Goal: Find contact information: Find contact information

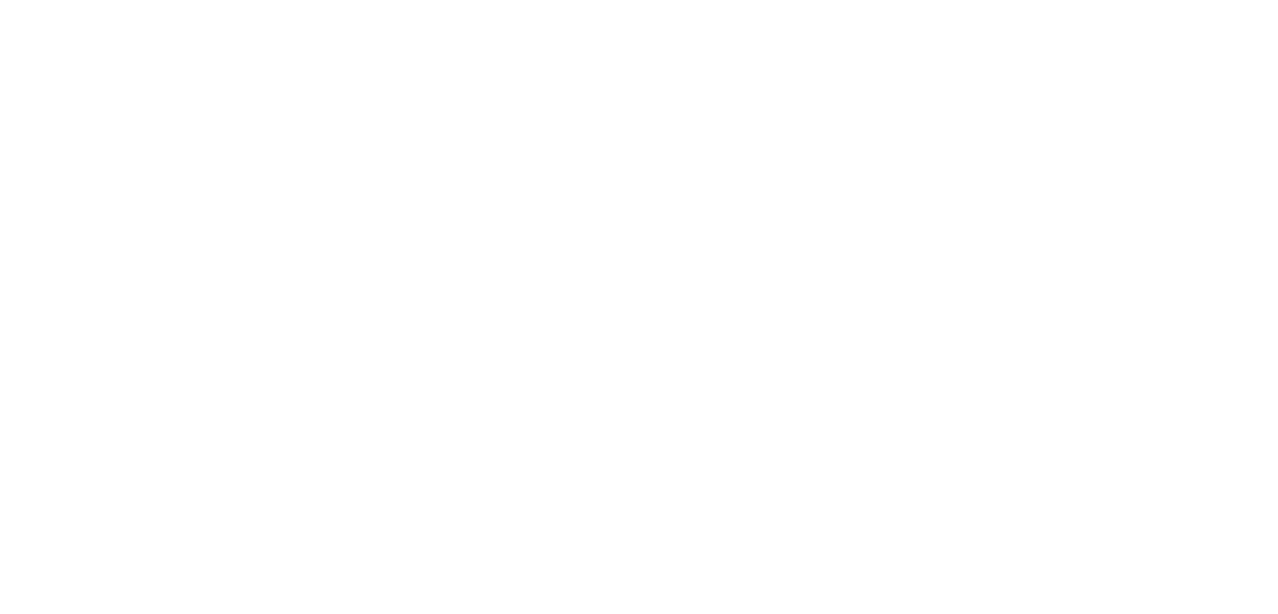
select select "*"
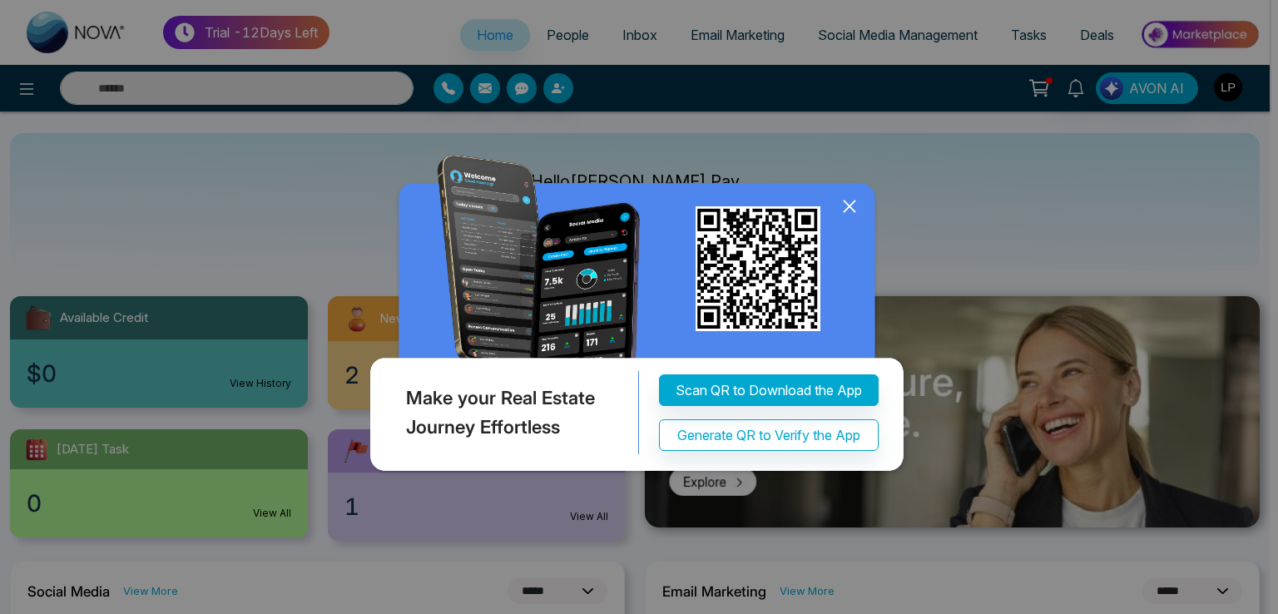
click at [848, 362] on img at bounding box center [639, 317] width 546 height 324
click at [845, 207] on icon at bounding box center [849, 206] width 25 height 25
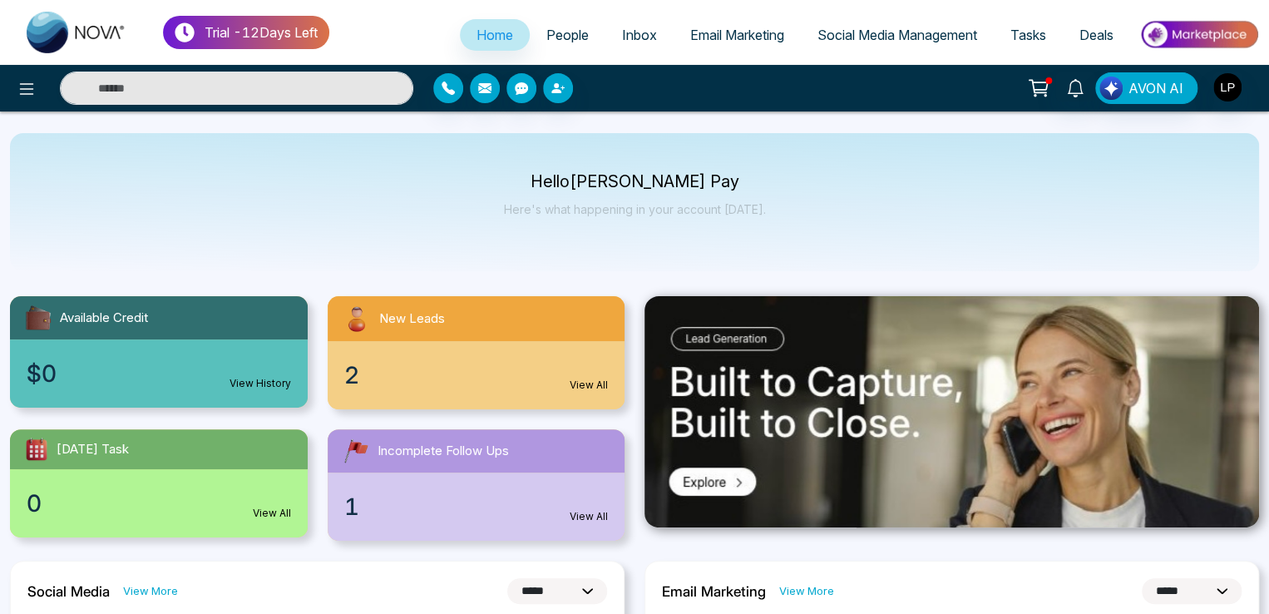
click at [562, 26] on link "People" at bounding box center [568, 35] width 76 height 32
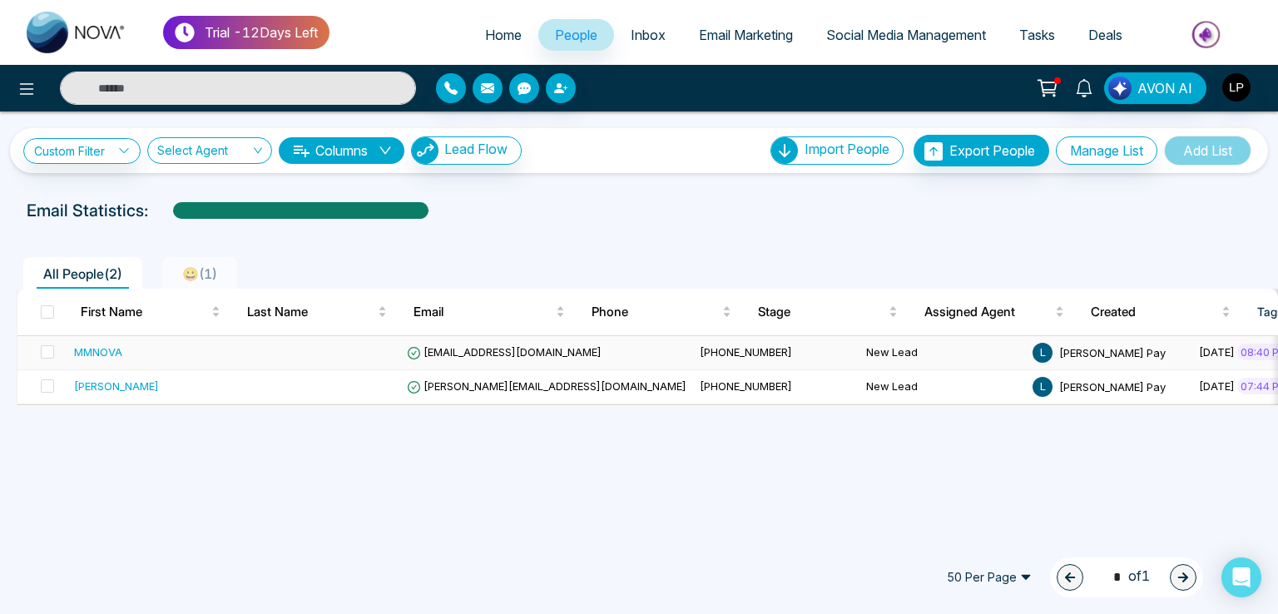
click at [492, 343] on td "[EMAIL_ADDRESS][DOMAIN_NAME]" at bounding box center [546, 353] width 293 height 34
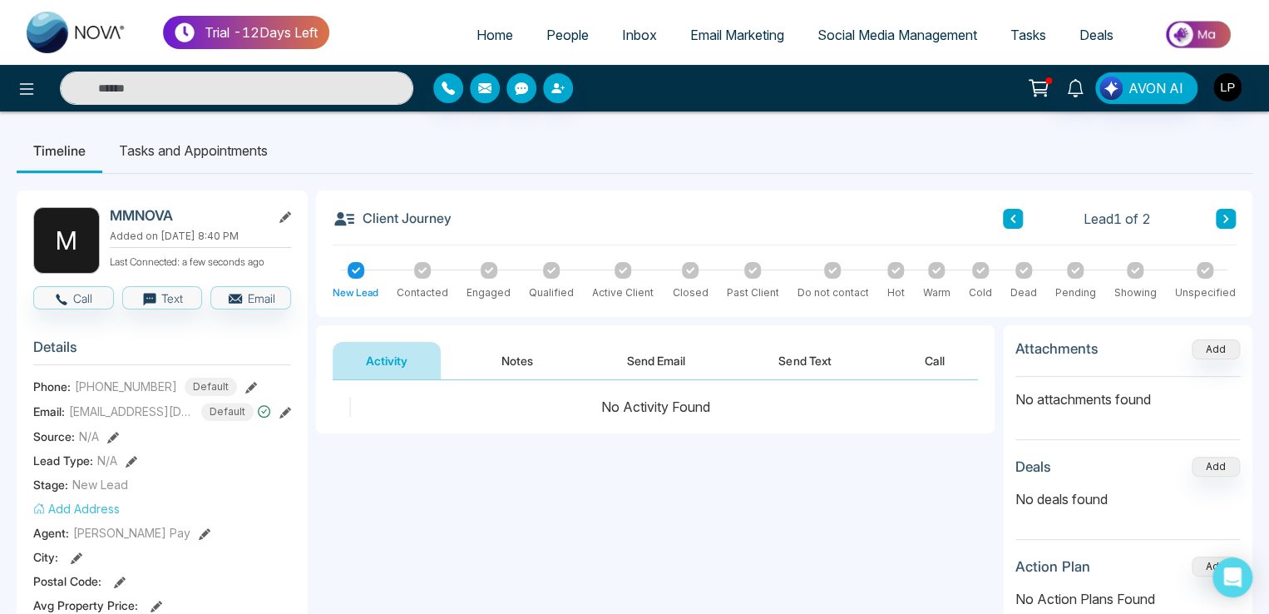
click at [479, 32] on span "Home" at bounding box center [495, 35] width 37 height 17
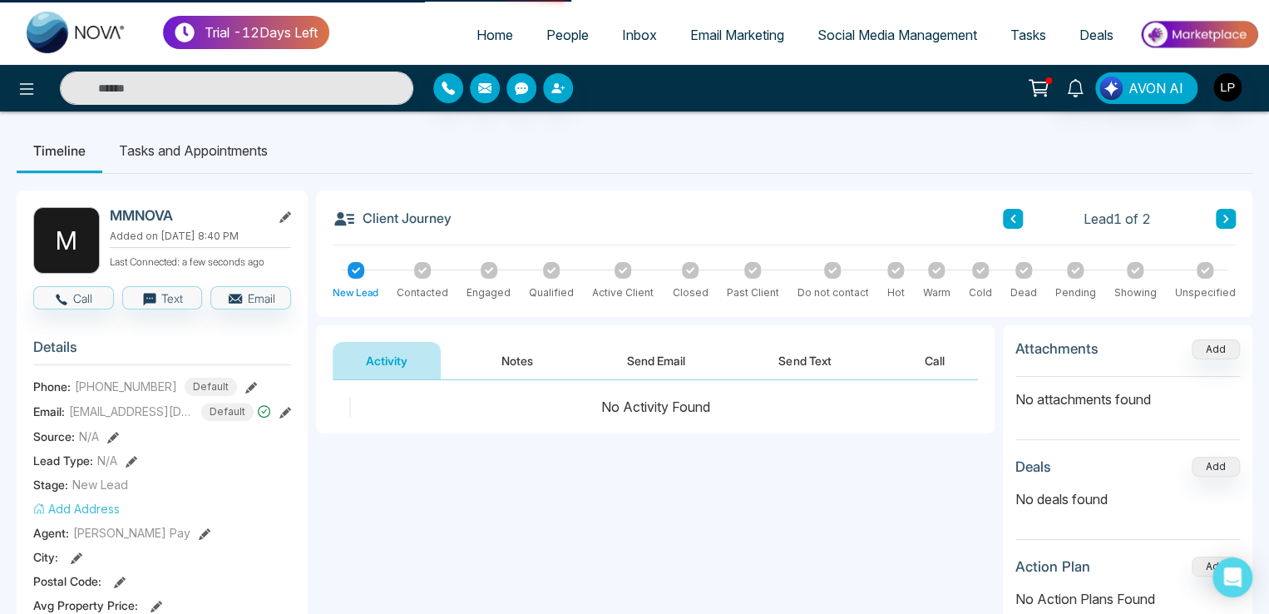
select select "*"
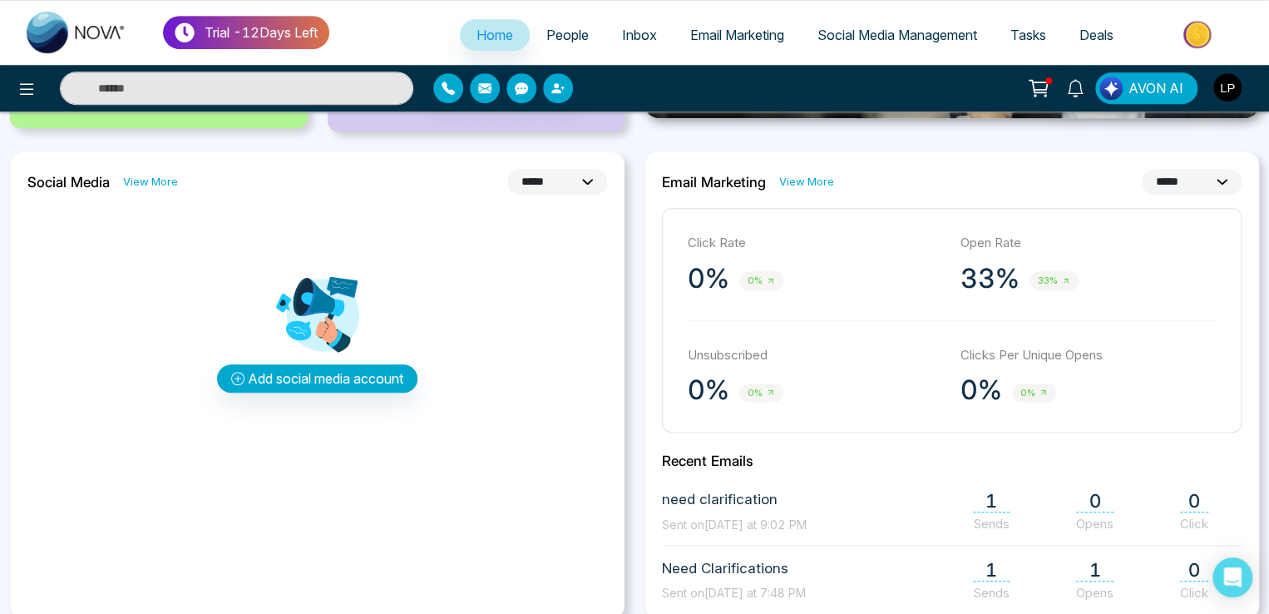
scroll to position [344, 0]
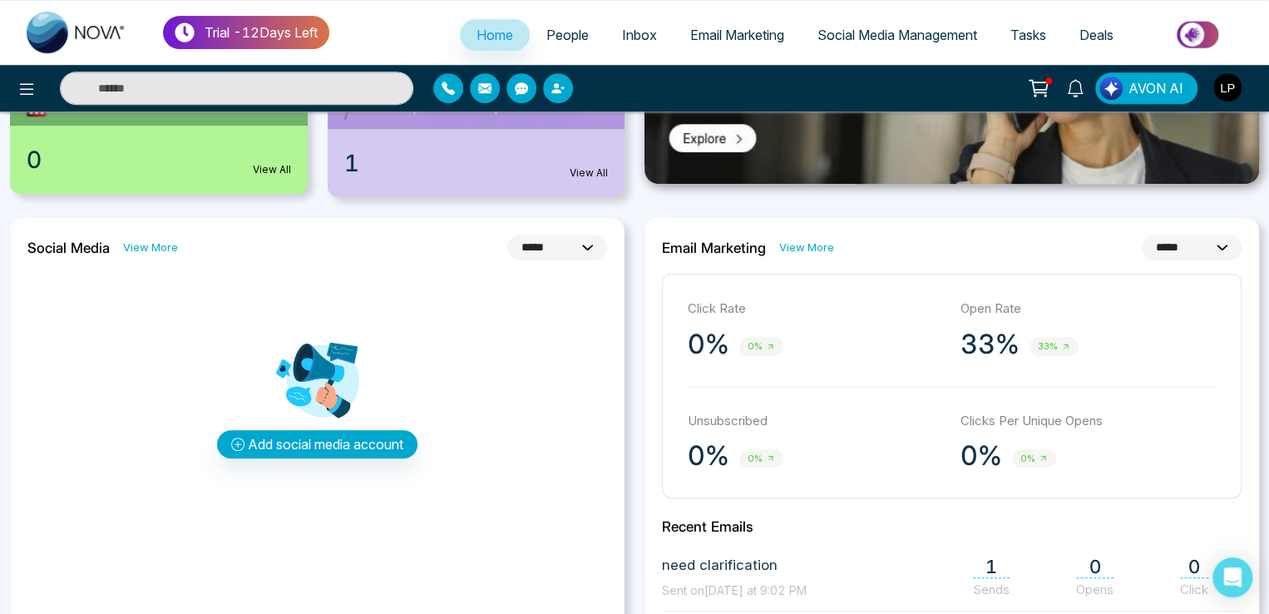
click at [1145, 240] on select "**********" at bounding box center [1192, 248] width 100 height 26
select select "*"
click at [1142, 235] on select "**********" at bounding box center [1192, 248] width 100 height 26
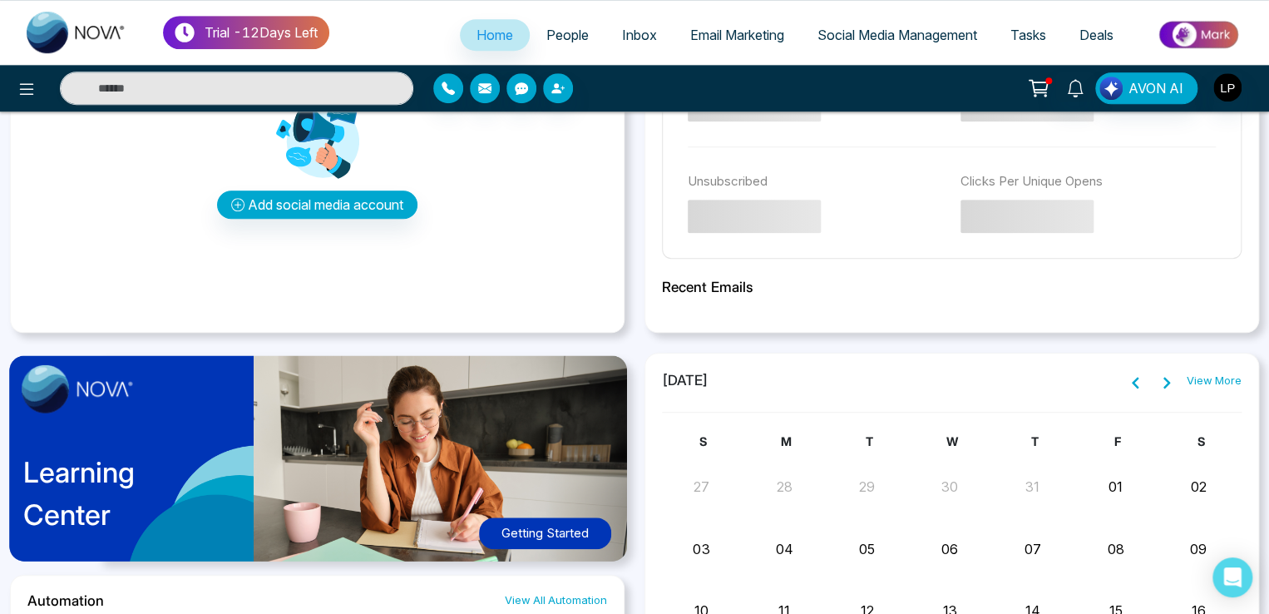
scroll to position [593, 0]
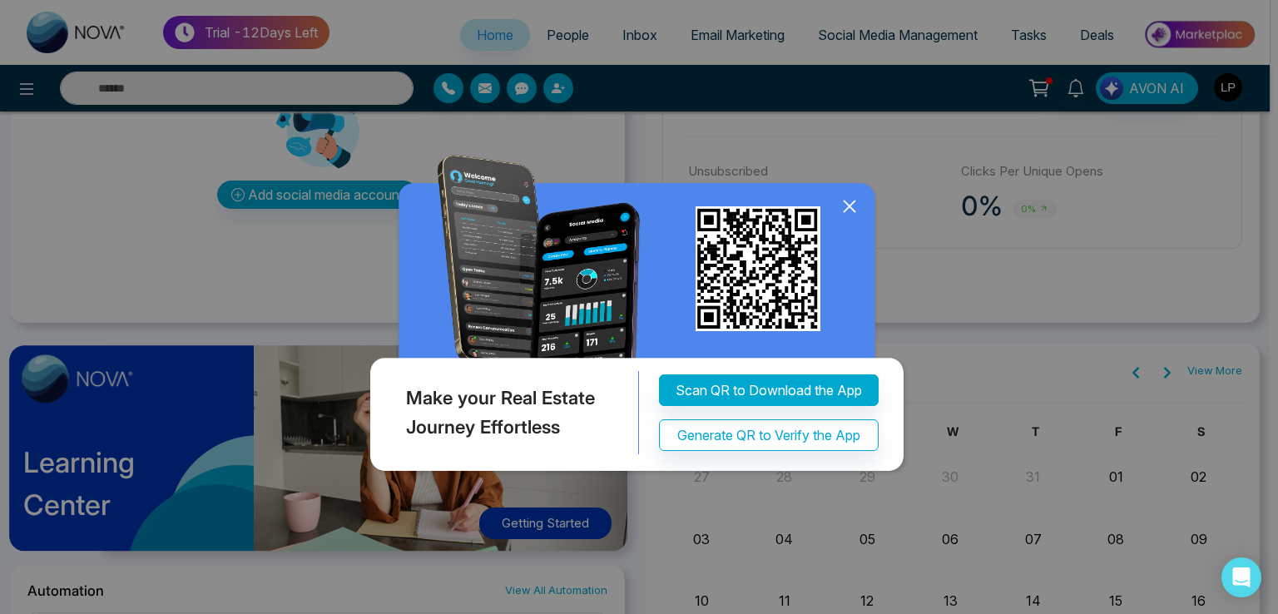
click at [848, 219] on icon at bounding box center [849, 206] width 25 height 25
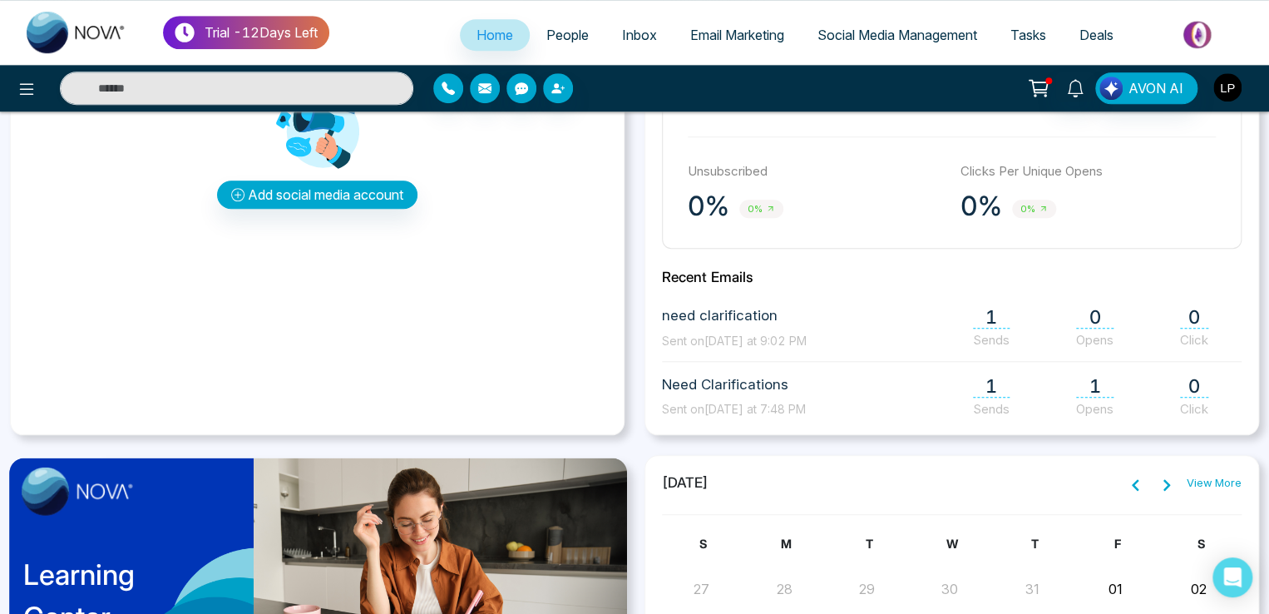
click at [1223, 84] on img "button" at bounding box center [1228, 87] width 28 height 28
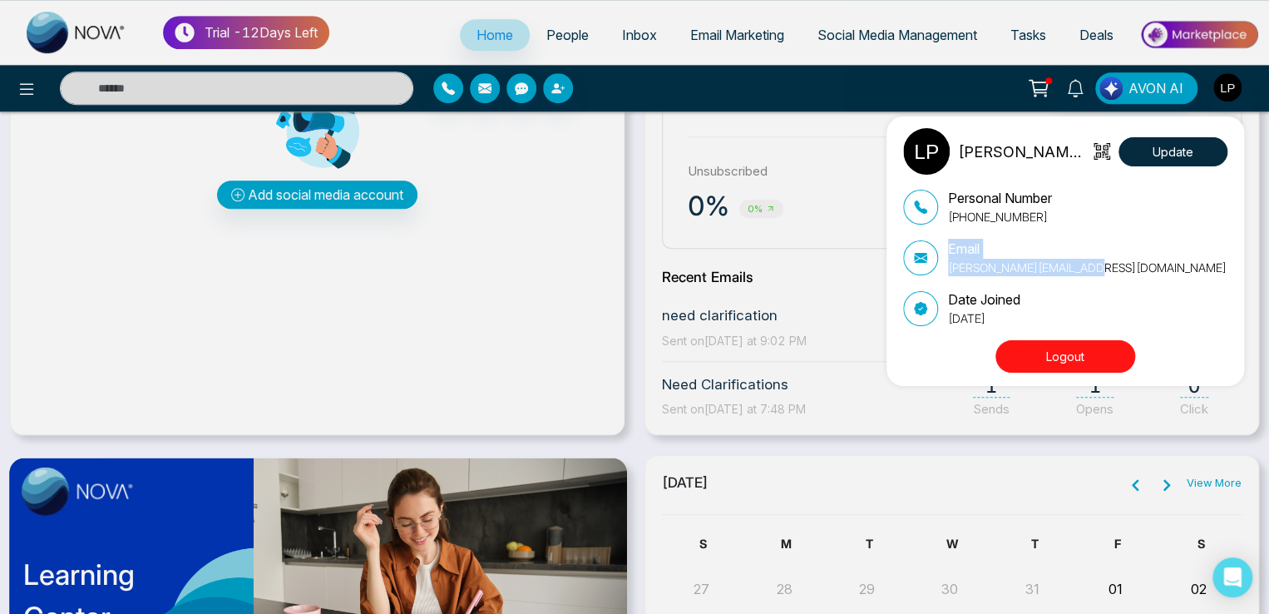
drag, startPoint x: 1127, startPoint y: 262, endPoint x: 933, endPoint y: 250, distance: 194.2
click at [933, 250] on div "Email [PERSON_NAME][EMAIL_ADDRESS][DOMAIN_NAME]" at bounding box center [1065, 257] width 324 height 37
copy div "Email [PERSON_NAME][EMAIL_ADDRESS][DOMAIN_NAME]"
click at [571, 384] on div "[PERSON_NAME] Pay Update Personal Number [PHONE_NUMBER] Email [PERSON_NAME][EMA…" at bounding box center [634, 307] width 1269 height 614
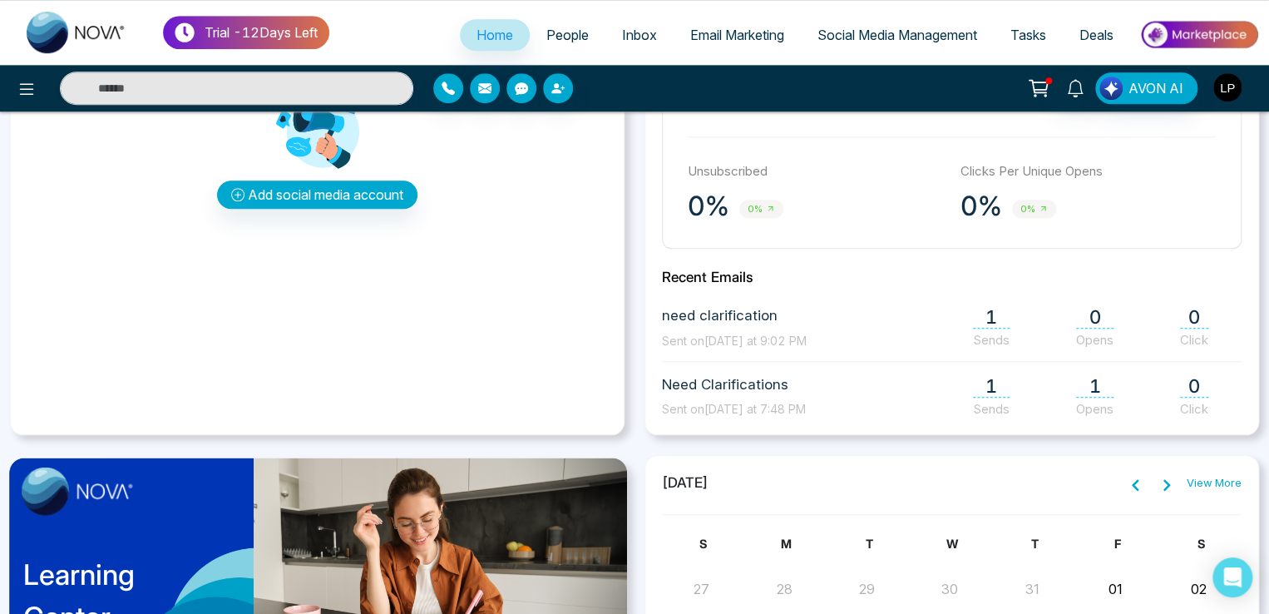
click at [1225, 90] on img "button" at bounding box center [1228, 87] width 28 height 28
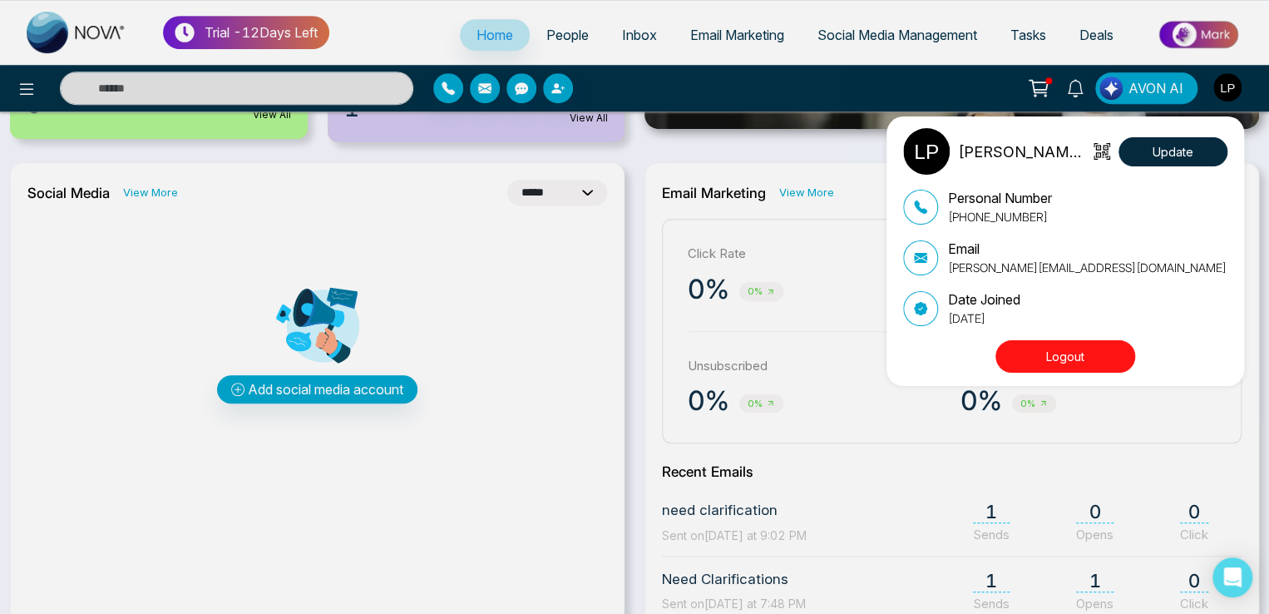
scroll to position [427, 0]
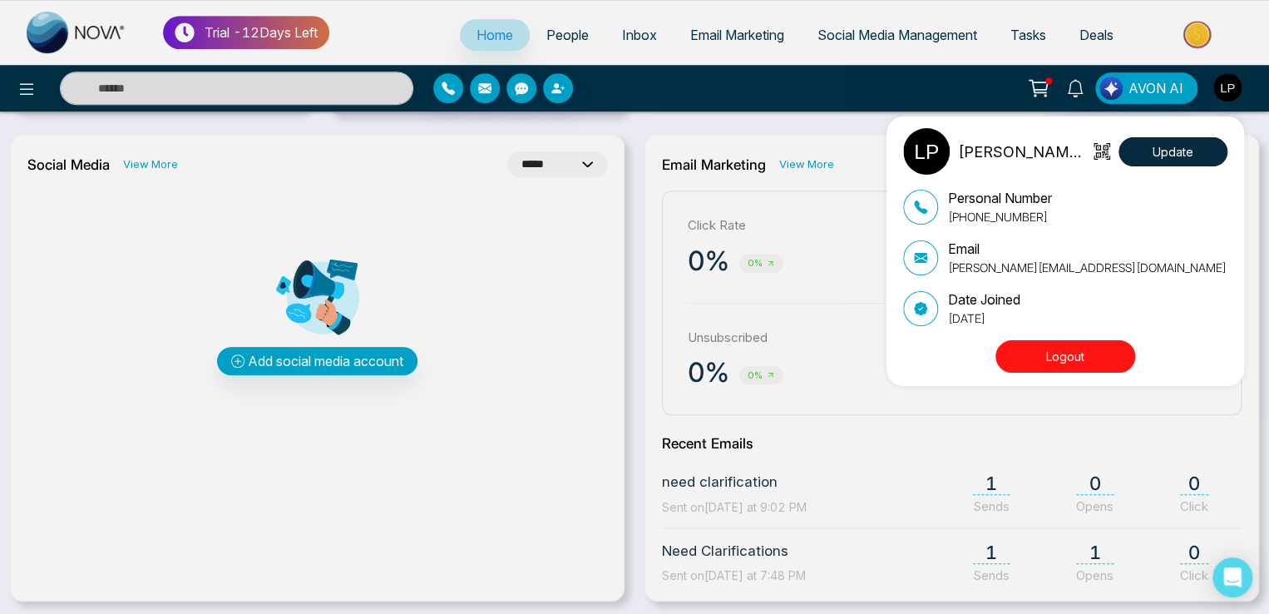
click at [804, 334] on div "[PERSON_NAME] Pay Update Personal Number [PHONE_NUMBER] Email [PERSON_NAME][EMA…" at bounding box center [634, 307] width 1269 height 614
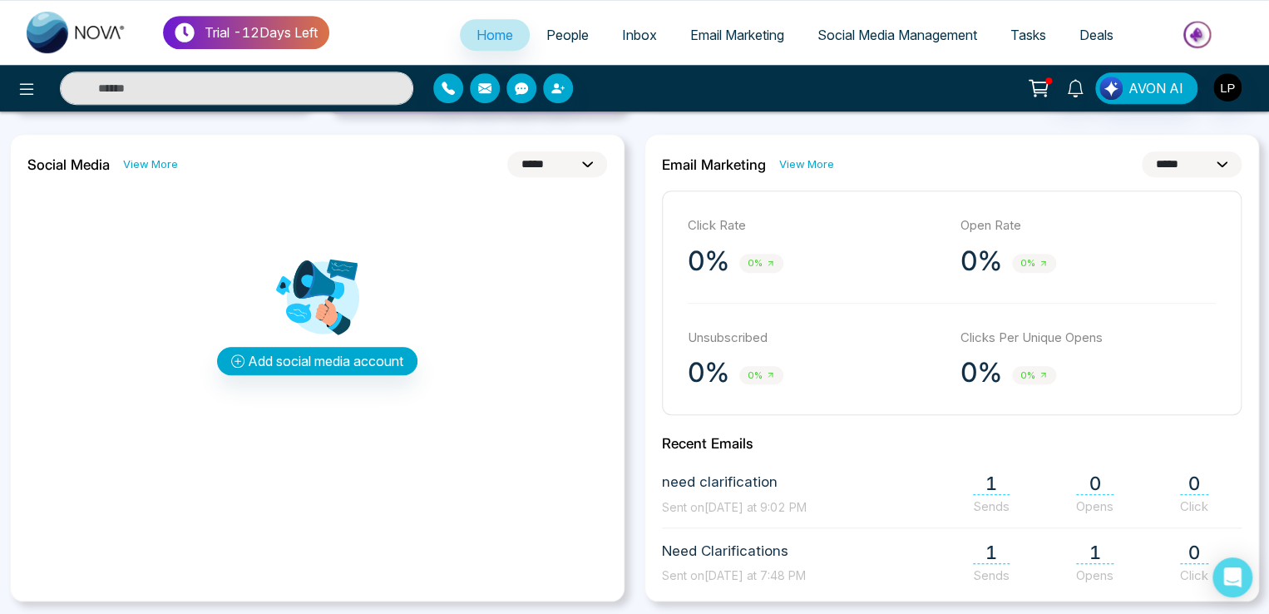
scroll to position [510, 0]
